Goal: Information Seeking & Learning: Learn about a topic

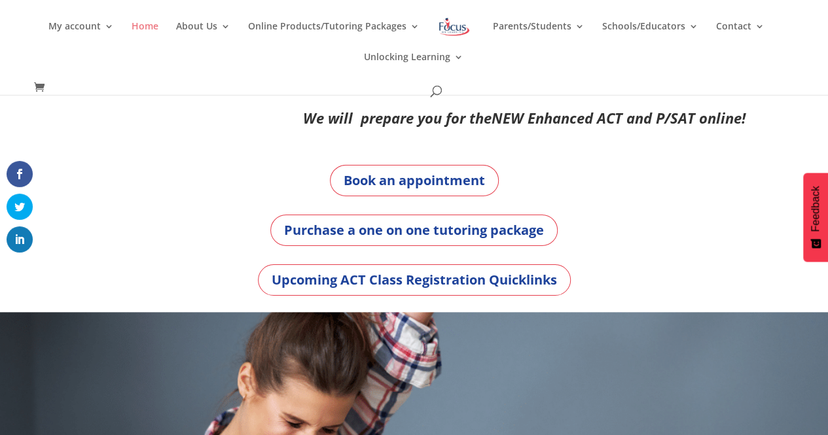
click at [156, 35] on link "Home" at bounding box center [144, 37] width 27 height 31
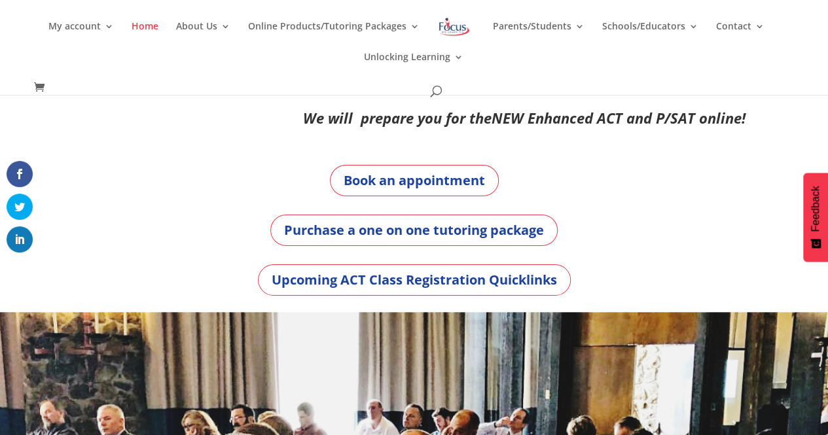
click at [451, 28] on img at bounding box center [454, 27] width 34 height 24
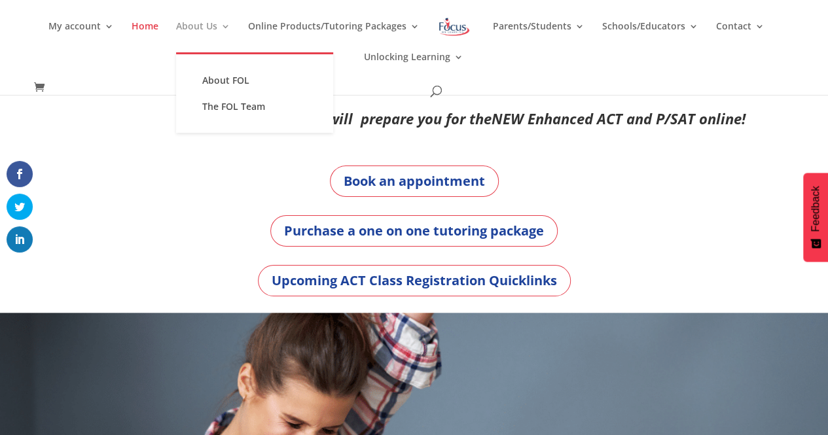
click at [190, 30] on link "About Us" at bounding box center [203, 37] width 54 height 31
click at [226, 77] on link "About FOL" at bounding box center [254, 80] width 131 height 26
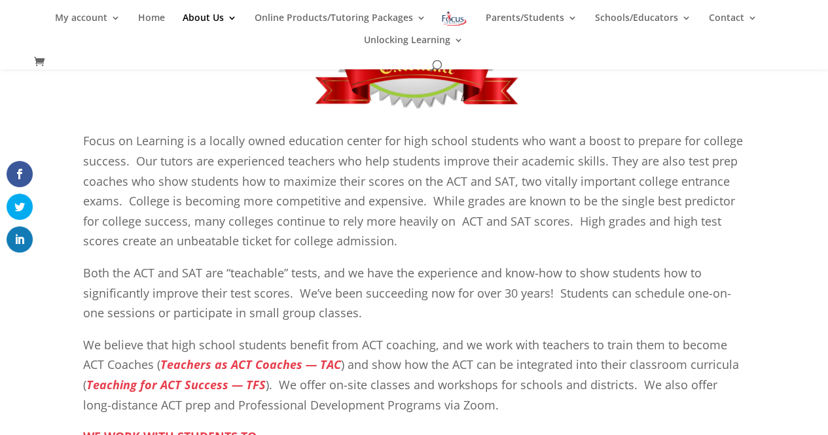
scroll to position [306, 0]
